Goal: Information Seeking & Learning: Learn about a topic

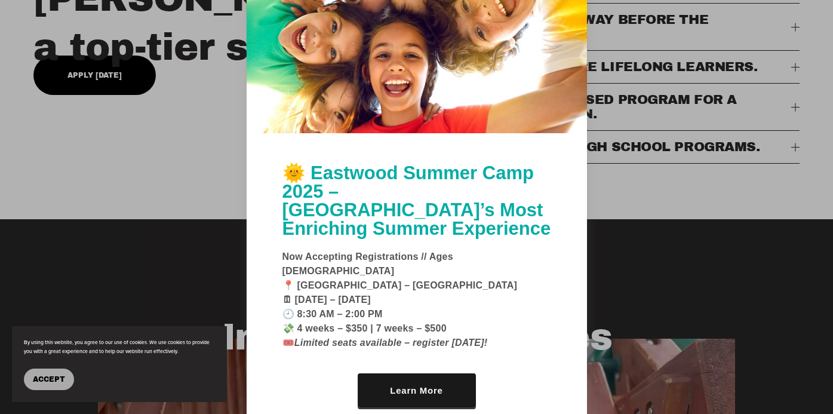
scroll to position [568, 0]
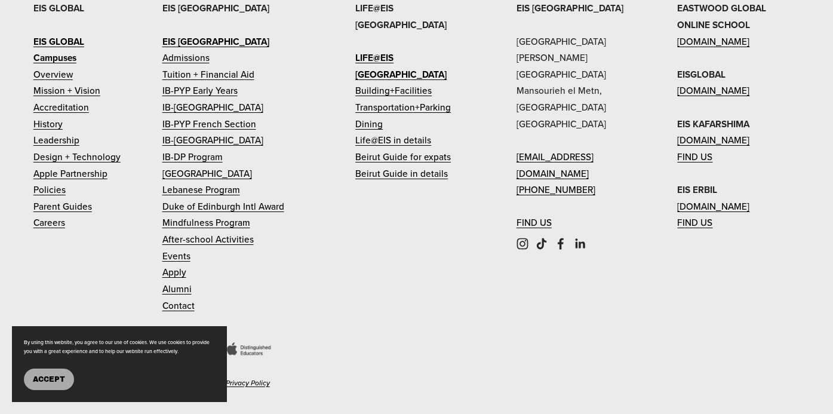
scroll to position [1654, 0]
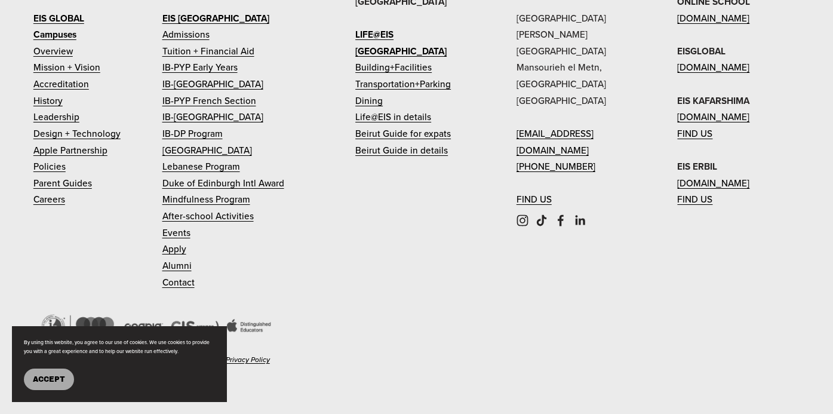
click at [190, 60] on link "Tuition + Financial Aid" at bounding box center [208, 51] width 92 height 17
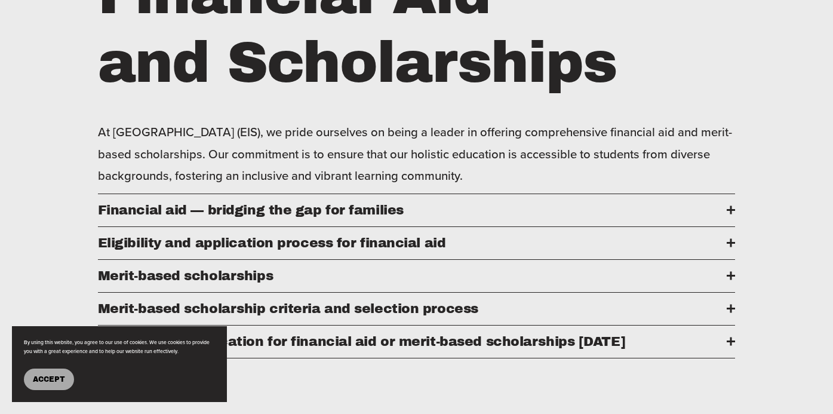
scroll to position [562, 0]
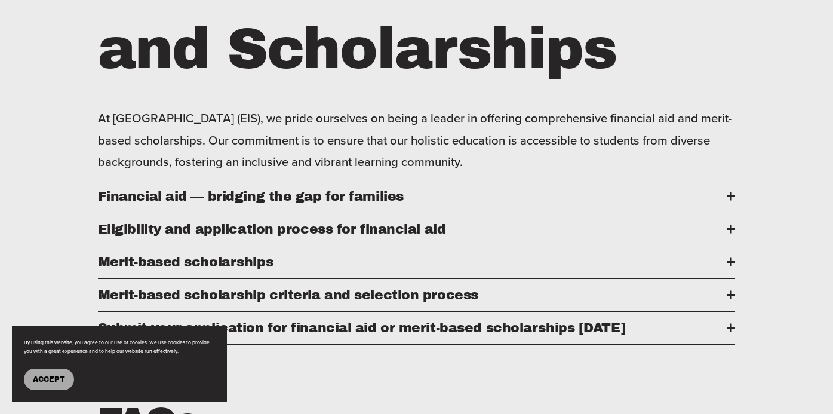
click at [731, 195] on div at bounding box center [732, 196] width 2 height 8
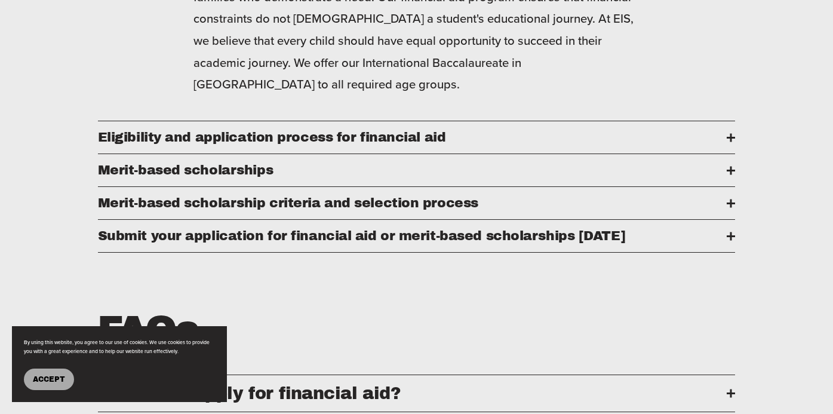
scroll to position [825, 0]
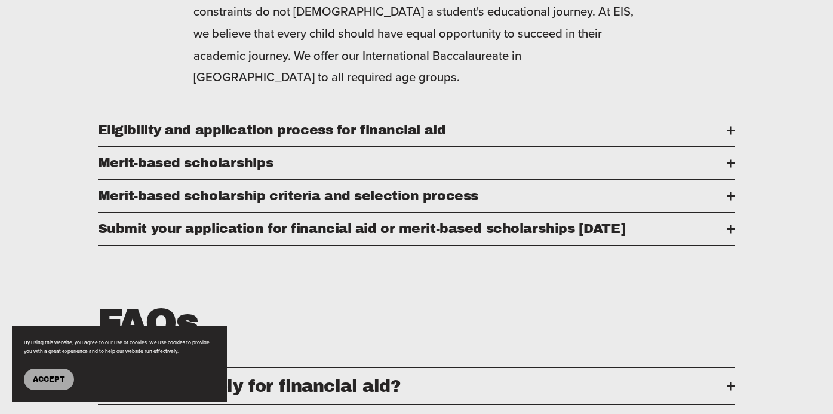
click at [725, 196] on span "​​Merit-based scholarship criteria and selection process" at bounding box center [413, 196] width 630 height 14
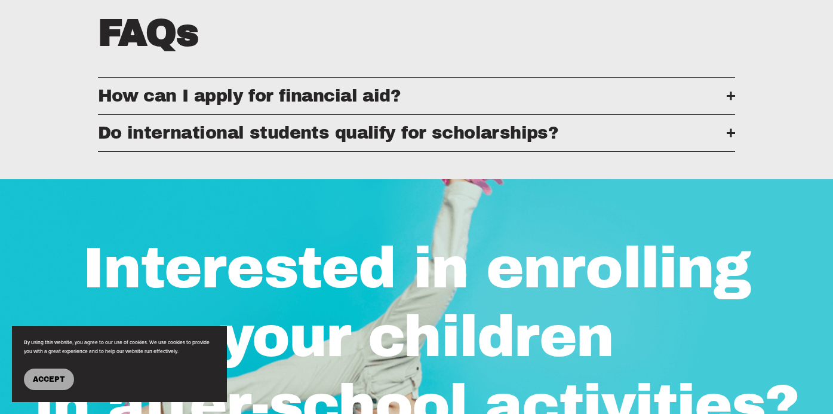
scroll to position [1094, 0]
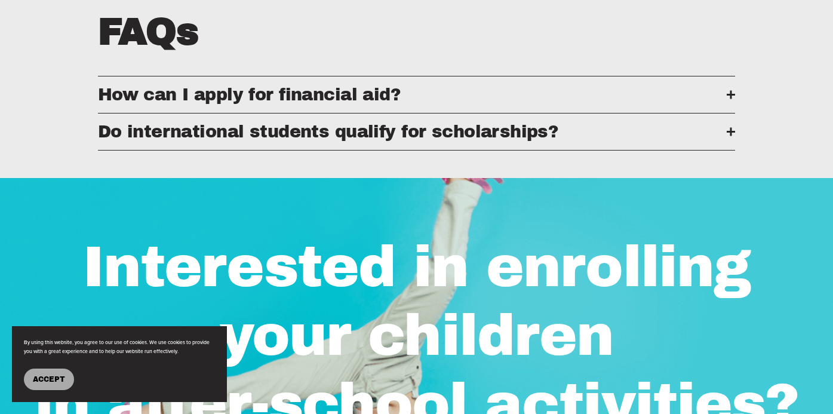
click at [729, 133] on div at bounding box center [731, 132] width 8 height 8
